Goal: Task Accomplishment & Management: Complete application form

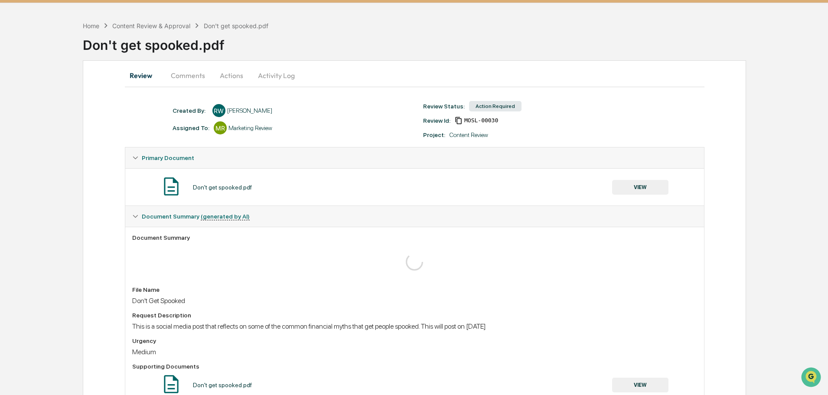
scroll to position [55, 0]
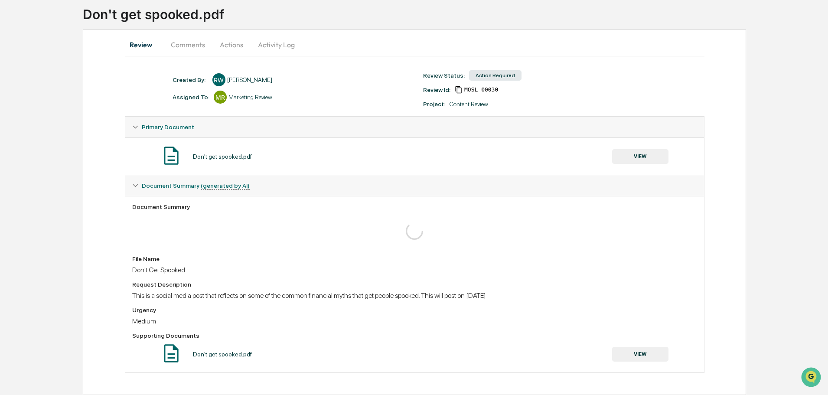
click at [636, 352] on button "VIEW" at bounding box center [640, 354] width 56 height 15
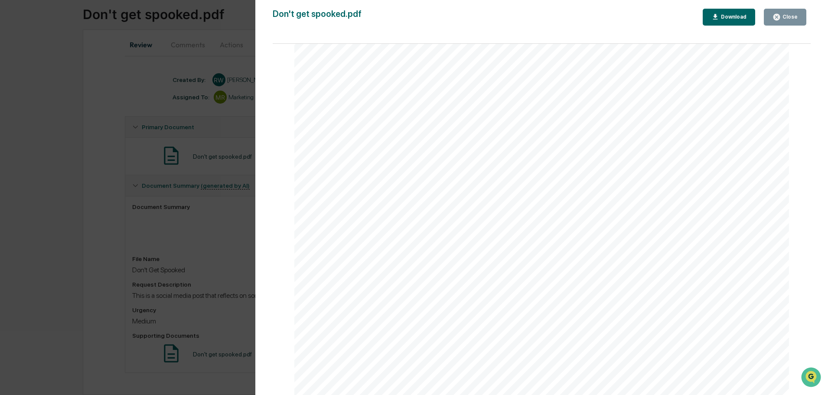
scroll to position [1077, 0]
click at [794, 17] on div "Close" at bounding box center [789, 17] width 17 height 6
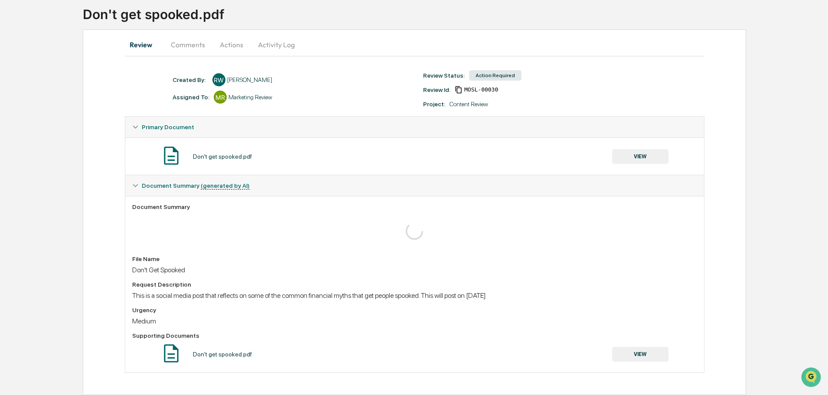
click at [228, 47] on button "Actions" at bounding box center [231, 44] width 39 height 21
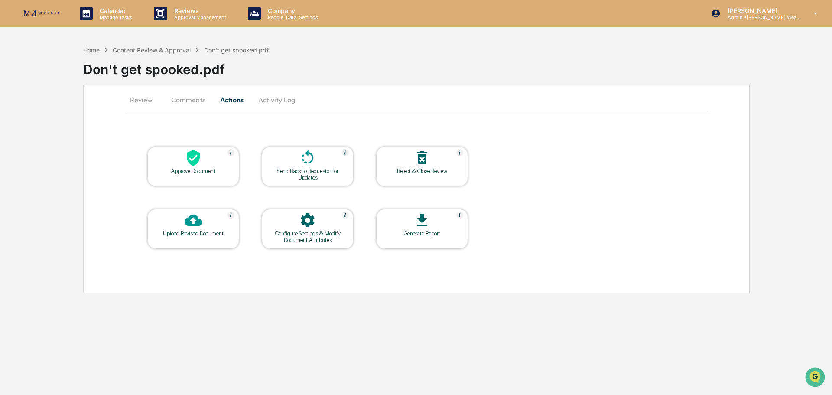
click at [201, 157] on icon at bounding box center [193, 157] width 17 height 17
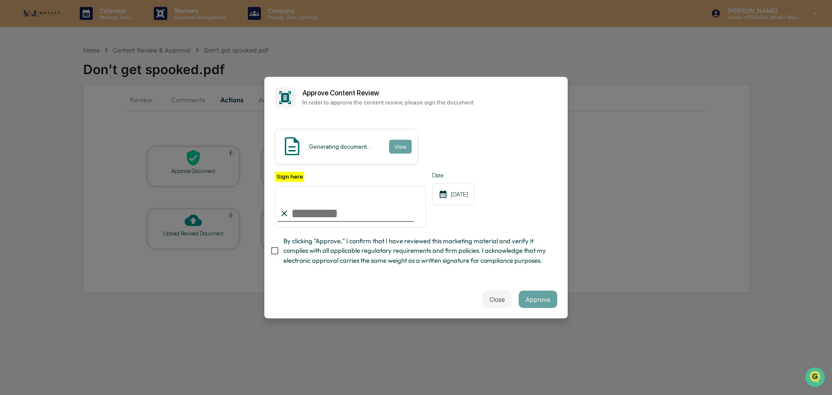
click at [326, 215] on input "Sign here" at bounding box center [350, 207] width 151 height 42
click at [397, 143] on button "View" at bounding box center [400, 147] width 23 height 14
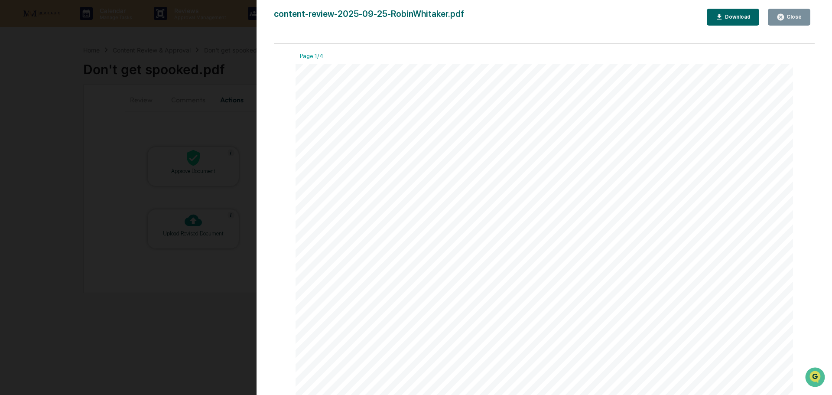
drag, startPoint x: 781, startPoint y: 16, endPoint x: 753, endPoint y: 33, distance: 32.9
click at [781, 16] on icon "button" at bounding box center [781, 17] width 7 height 7
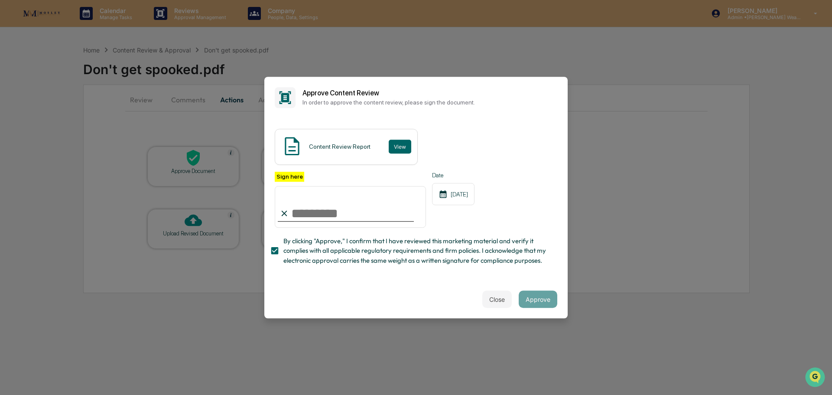
click at [340, 213] on input "Sign here" at bounding box center [350, 207] width 151 height 42
type input "**********"
click at [530, 300] on button "Approve" at bounding box center [538, 298] width 39 height 17
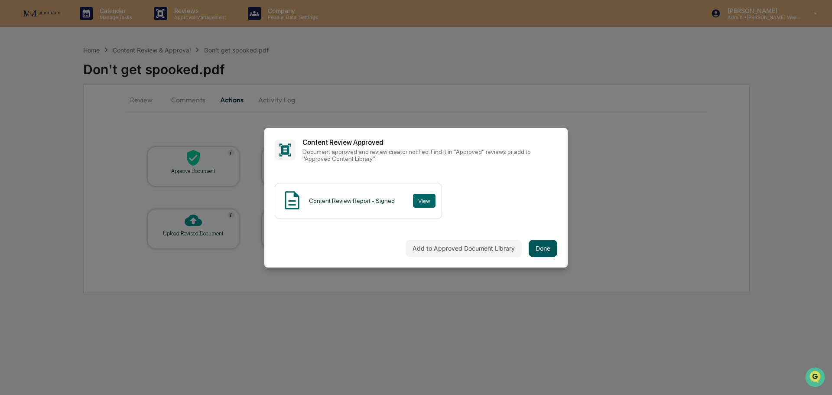
click at [538, 248] on button "Done" at bounding box center [543, 248] width 29 height 17
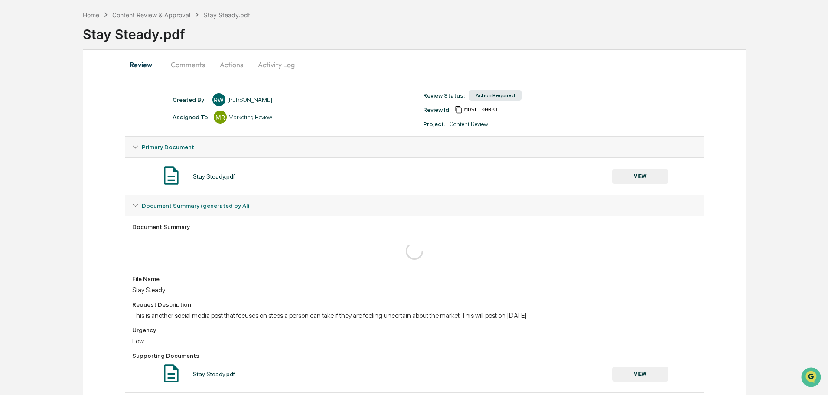
scroll to position [55, 0]
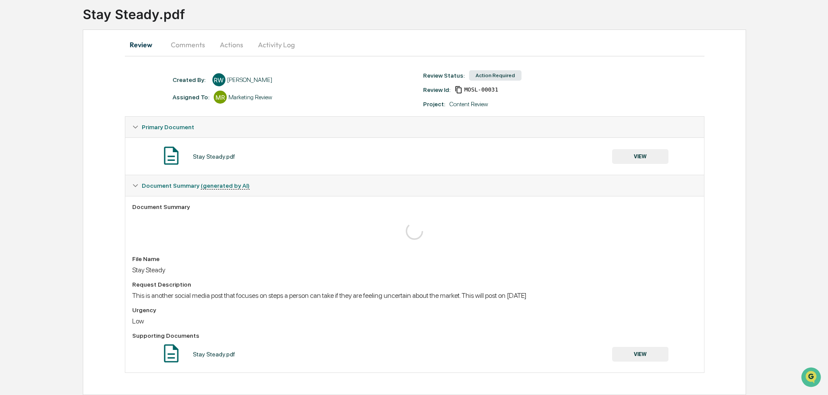
click at [637, 353] on button "VIEW" at bounding box center [640, 354] width 56 height 15
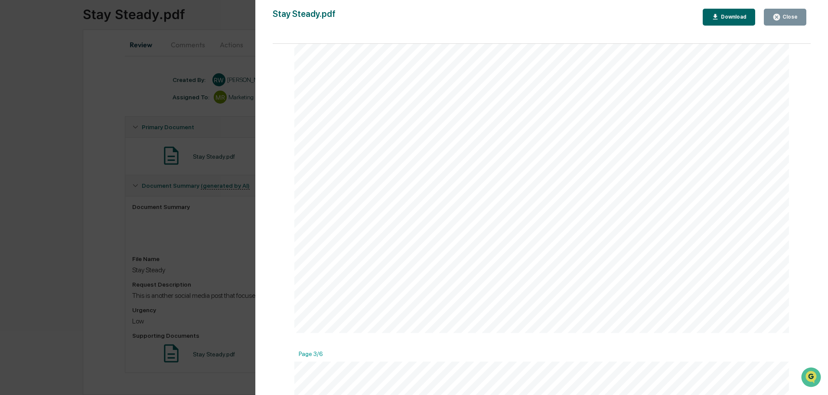
scroll to position [1159, 0]
drag, startPoint x: 777, startPoint y: 19, endPoint x: 718, endPoint y: 129, distance: 125.3
click at [777, 19] on icon "button" at bounding box center [776, 17] width 7 height 7
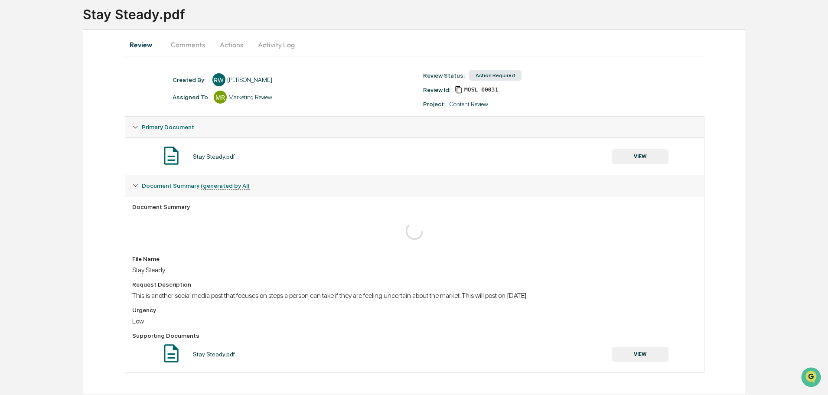
click at [225, 45] on button "Actions" at bounding box center [231, 44] width 39 height 21
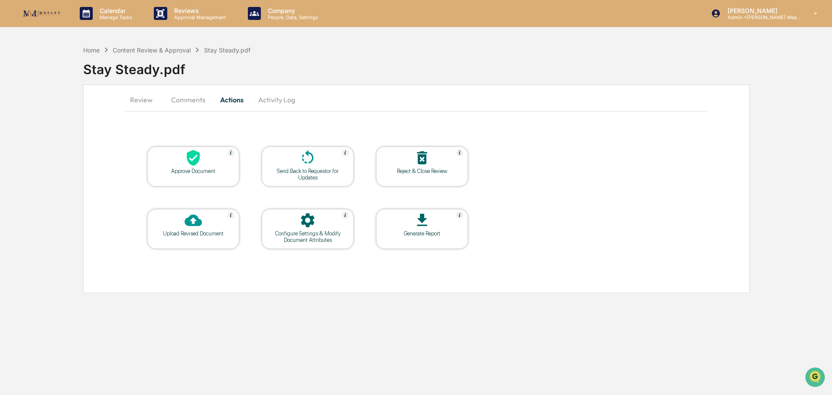
click at [189, 156] on icon at bounding box center [193, 158] width 13 height 16
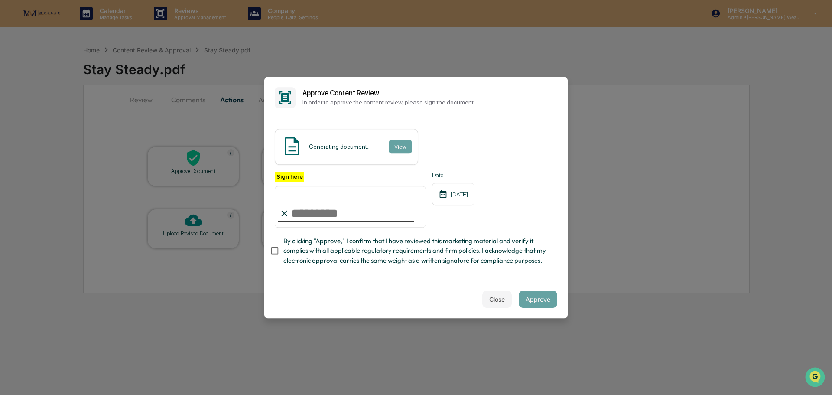
click at [303, 212] on input "Sign here" at bounding box center [350, 207] width 151 height 42
click at [326, 203] on input "Sign here" at bounding box center [350, 207] width 151 height 42
type input "**********"
click at [540, 294] on button "Approve" at bounding box center [538, 298] width 39 height 17
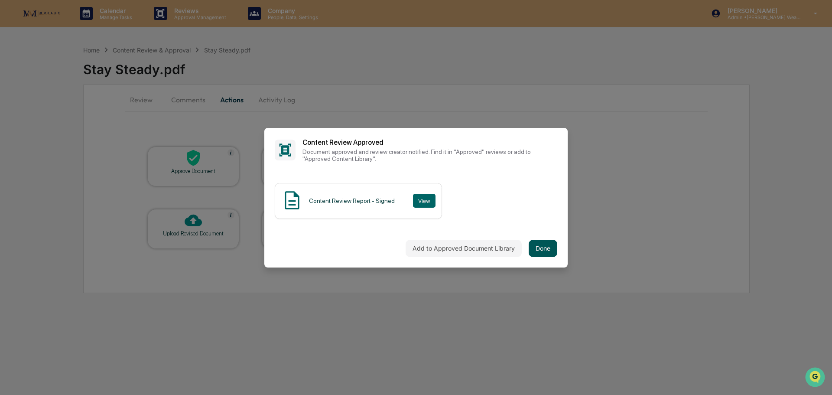
click at [543, 252] on button "Done" at bounding box center [543, 248] width 29 height 17
